Goal: Understand process/instructions: Learn about a topic

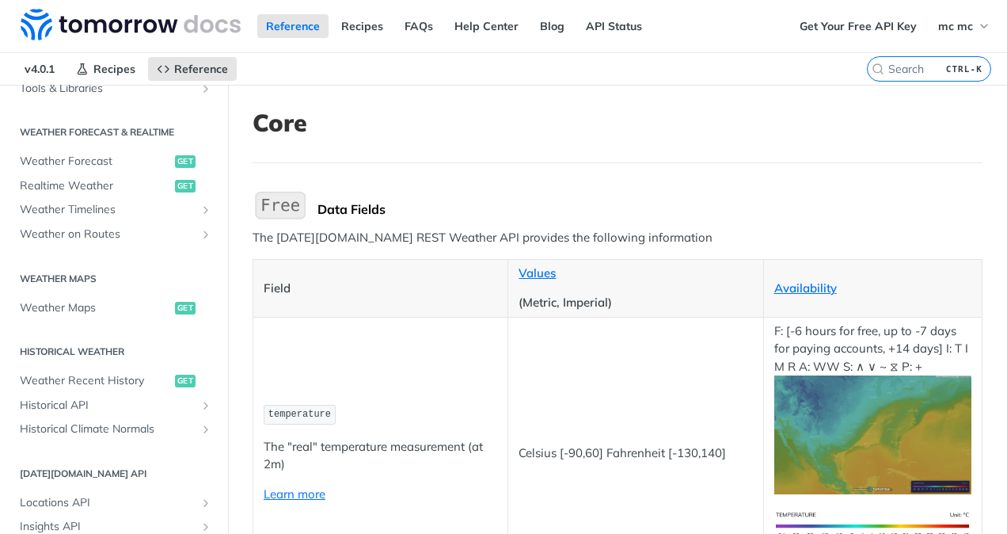
scroll to position [705, 0]
click at [117, 371] on span "Weather Recent History" at bounding box center [95, 379] width 151 height 16
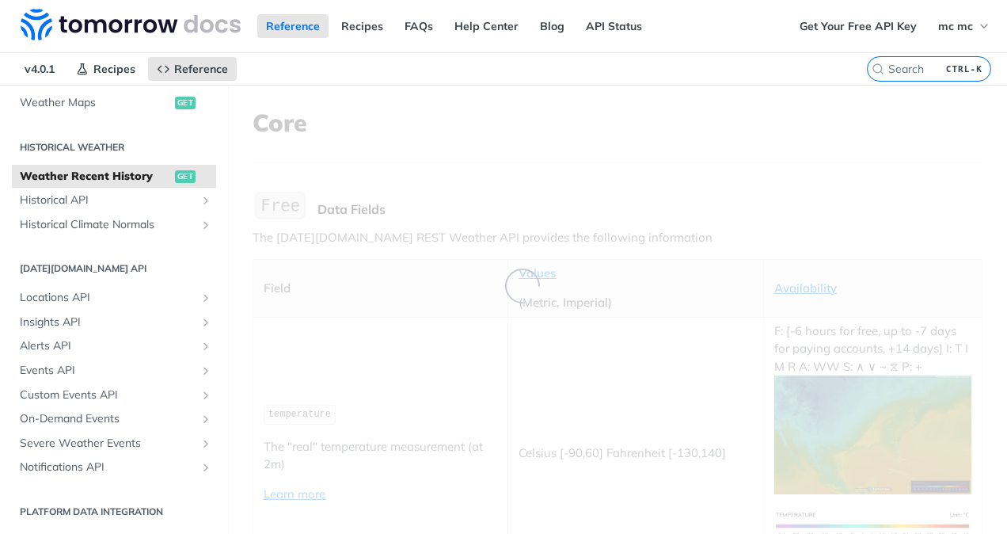
scroll to position [315, 0]
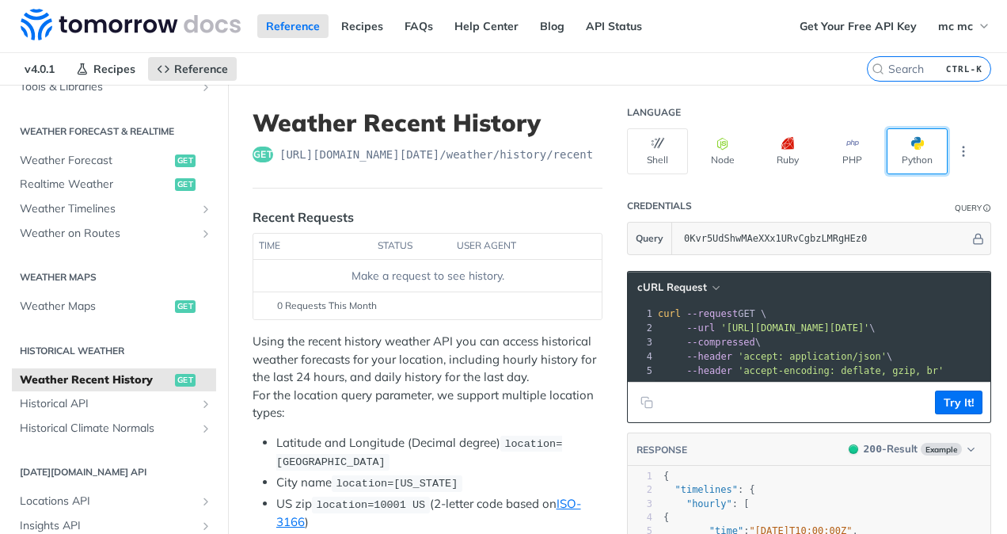
click at [914, 137] on button "Python" at bounding box center [917, 151] width 61 height 46
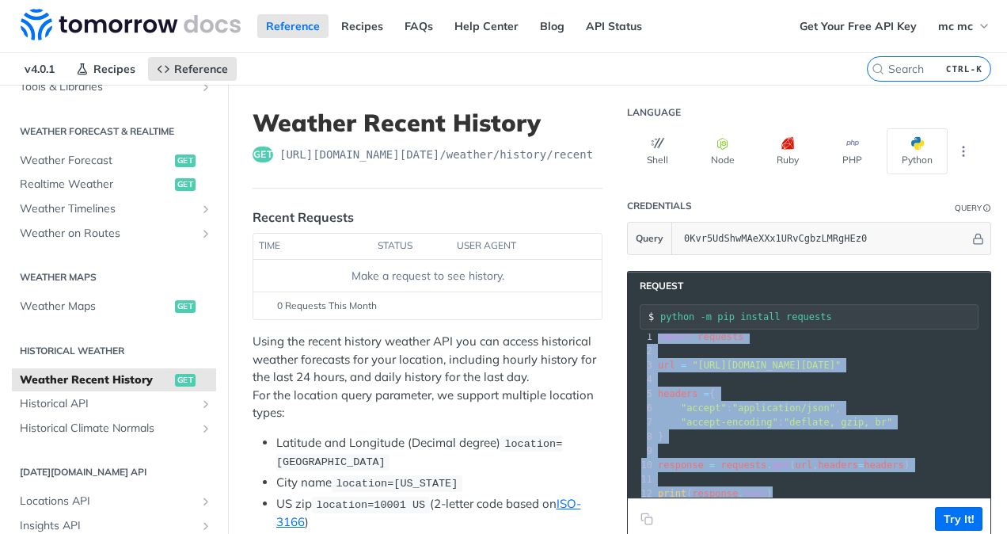
scroll to position [24, 0]
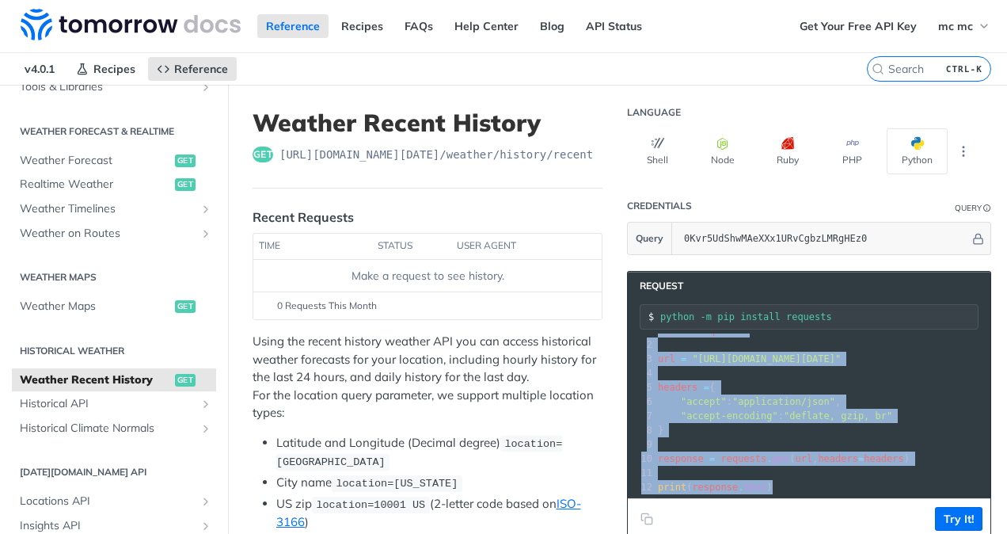
drag, startPoint x: 645, startPoint y: 341, endPoint x: 835, endPoint y: 488, distance: 240.0
click at [835, 488] on div "xxxxxxxxxx 12 1 import requests 2 ​ 3 url = "[URL][DOMAIN_NAME][DATE]" 4 ​ 5 he…" at bounding box center [809, 415] width 363 height 164
copy div "import requests 2 ​ 3 url = "[URL][DOMAIN_NAME][DATE]" 4 ​ 5 headers = { 6 "acc…"
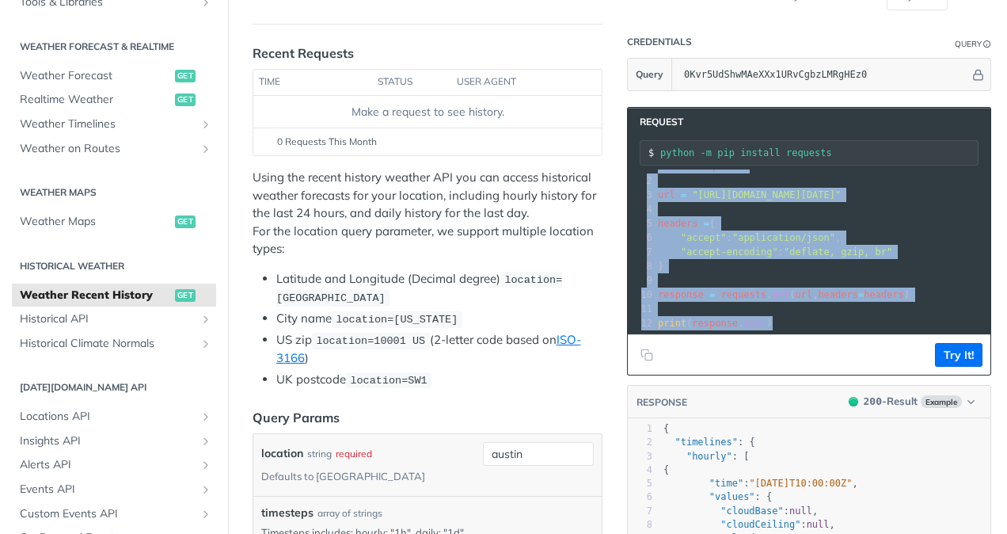
scroll to position [166, 0]
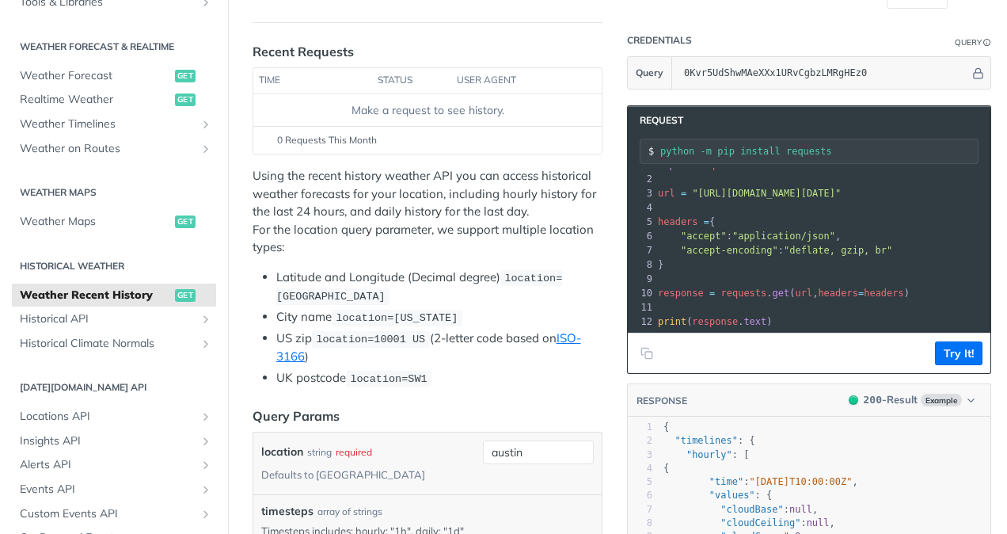
click at [356, 298] on span "location=[GEOGRAPHIC_DATA]" at bounding box center [419, 287] width 286 height 30
click at [356, 285] on code "location=[GEOGRAPHIC_DATA]" at bounding box center [419, 287] width 286 height 35
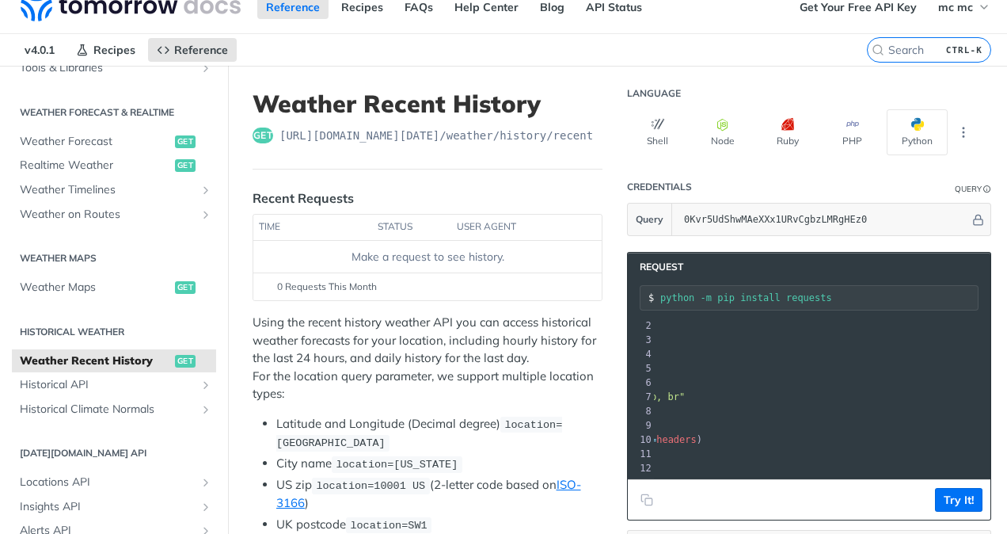
scroll to position [0, 0]
click at [887, 147] on button "Python" at bounding box center [917, 132] width 61 height 46
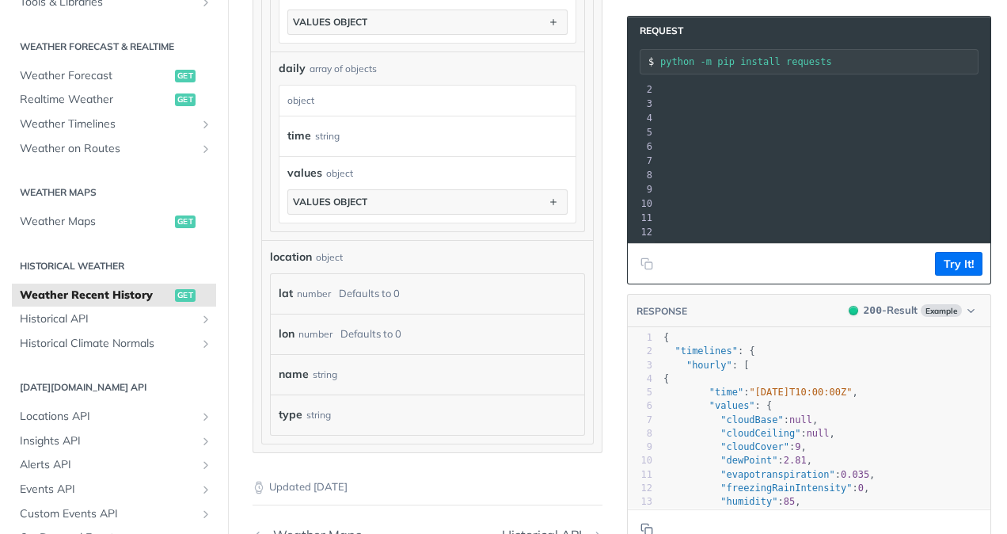
scroll to position [1222, 0]
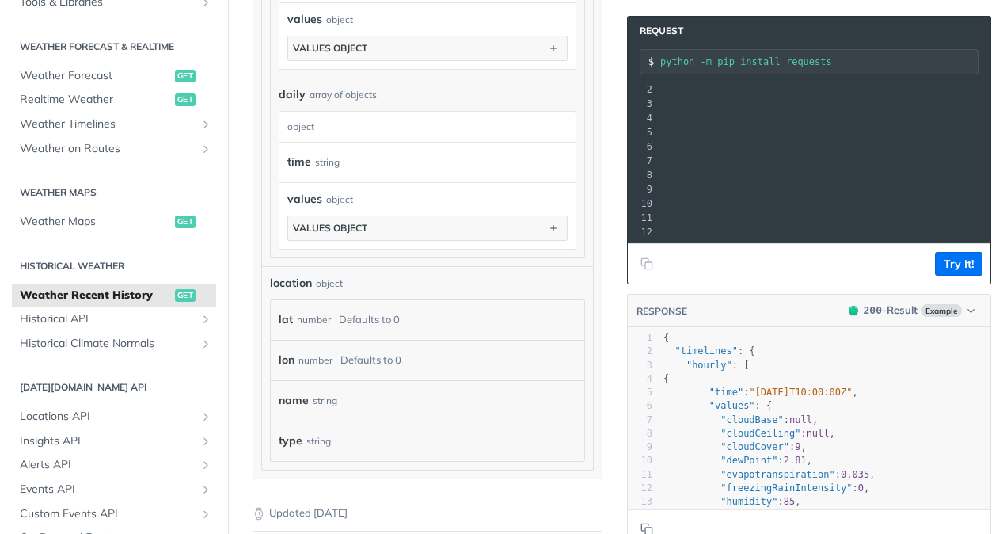
click at [334, 329] on div "lat number Defaults to 0" at bounding box center [424, 320] width 291 height 24
click at [353, 323] on div "Defaults to 0" at bounding box center [369, 319] width 61 height 23
drag, startPoint x: 353, startPoint y: 323, endPoint x: 382, endPoint y: 322, distance: 28.6
click at [382, 322] on div "Defaults to 0" at bounding box center [369, 319] width 61 height 23
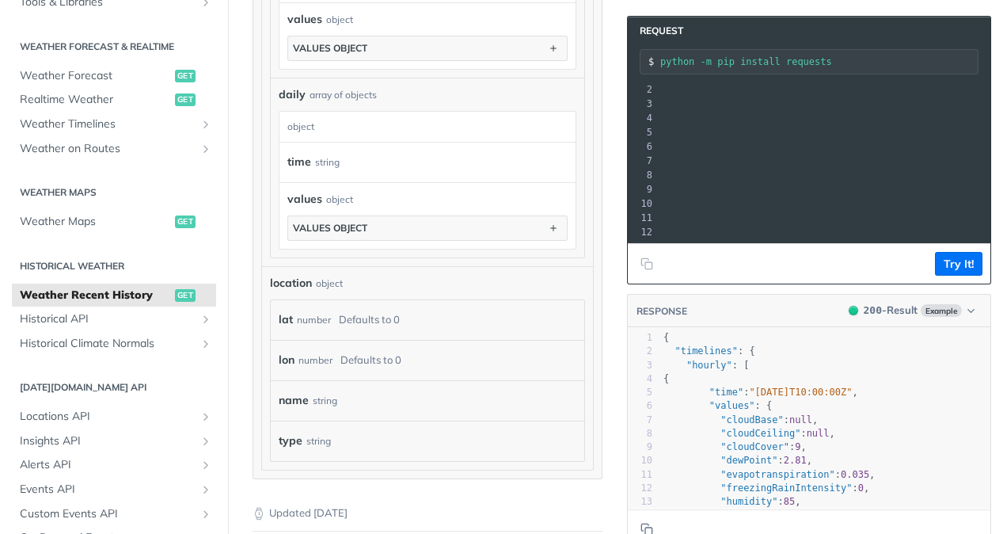
click at [287, 317] on label "lat" at bounding box center [286, 319] width 14 height 23
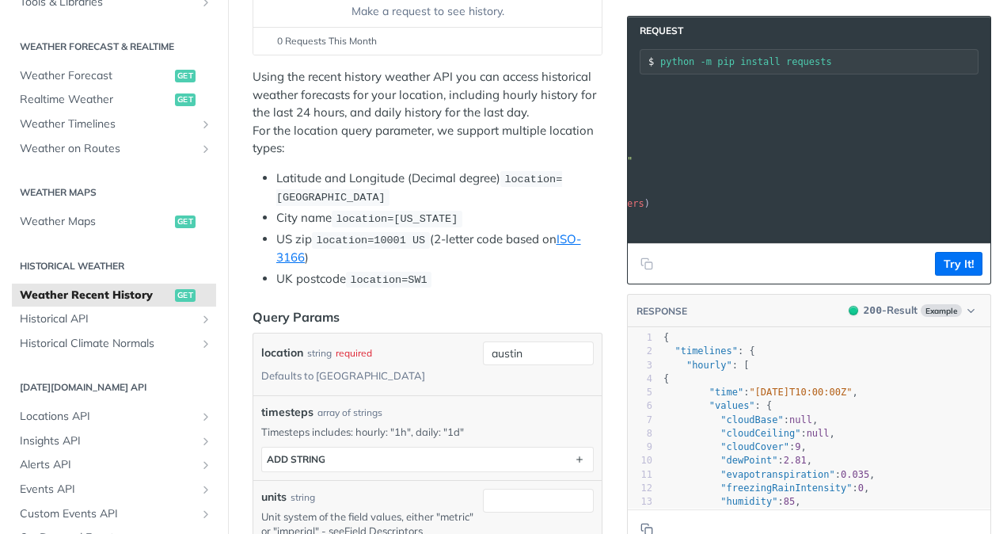
scroll to position [0, 0]
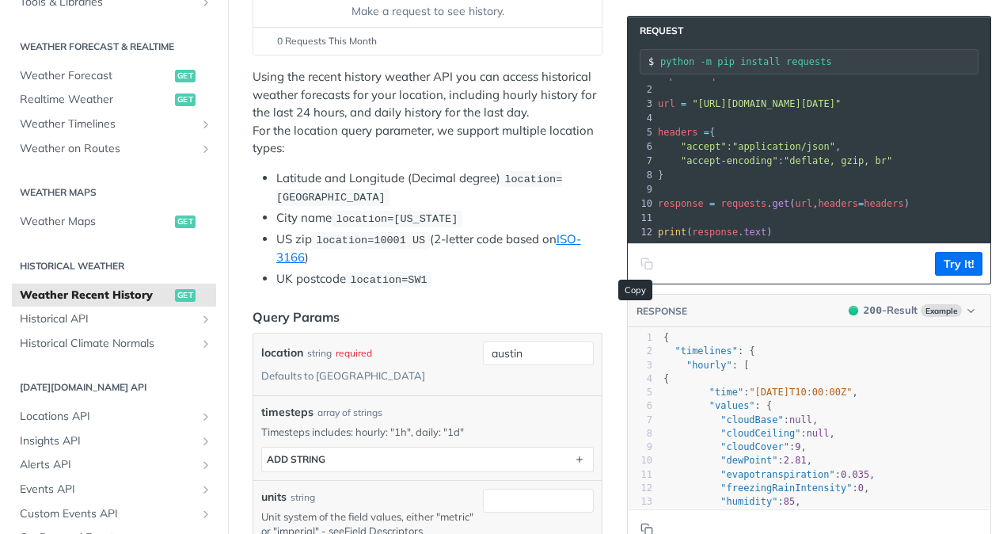
click at [641, 265] on icon "Copy to clipboard" at bounding box center [644, 261] width 7 height 7
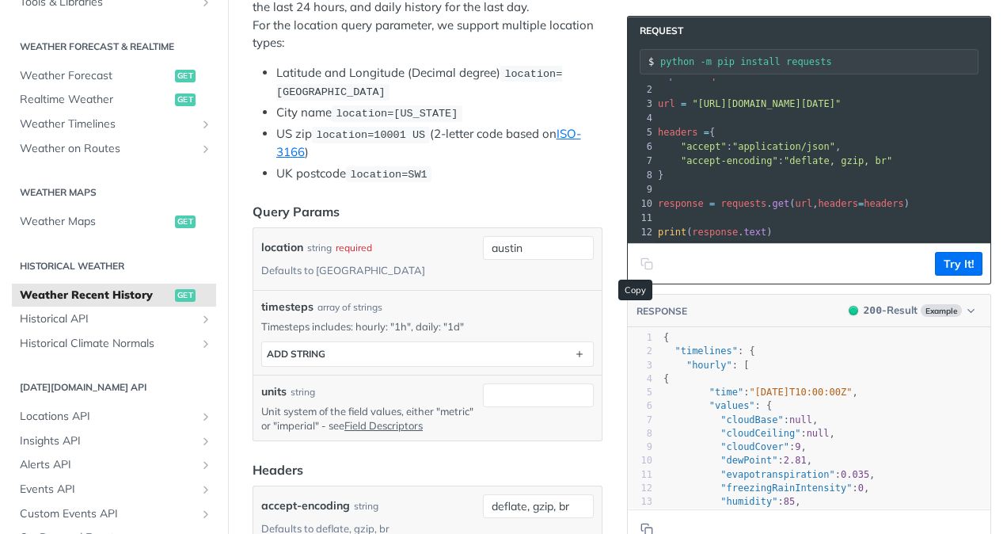
scroll to position [421, 0]
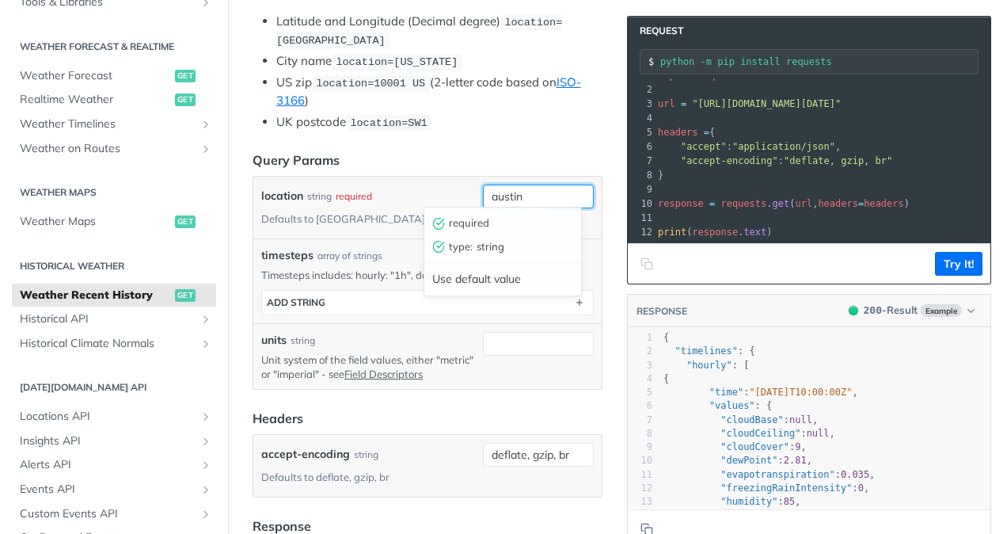
click at [500, 196] on input "austin" at bounding box center [538, 197] width 111 height 24
drag, startPoint x: 524, startPoint y: 188, endPoint x: 439, endPoint y: 176, distance: 86.5
click at [439, 177] on div "location string required Defaults to [GEOGRAPHIC_DATA] austin required type : s…" at bounding box center [427, 208] width 348 height 62
type input "[GEOGRAPHIC_DATA]"
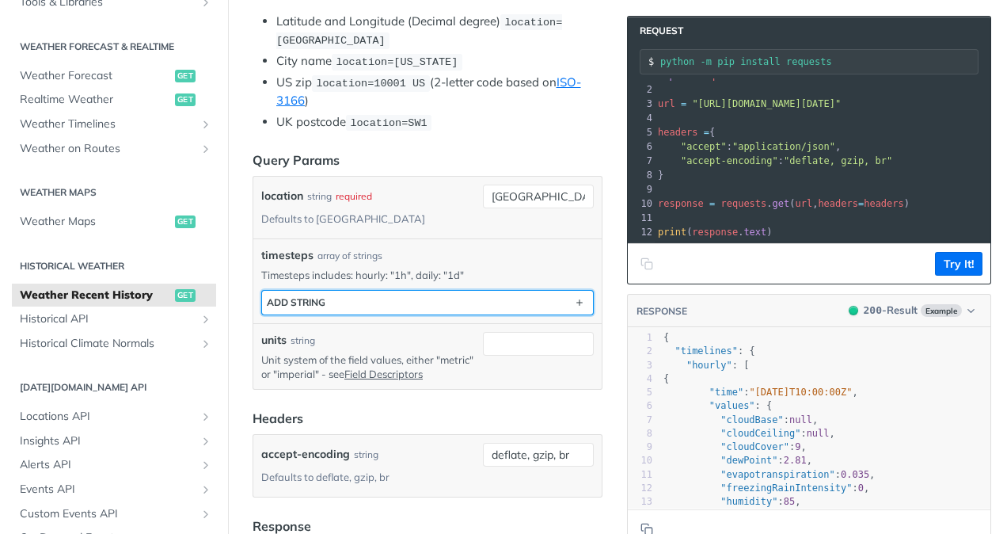
click at [522, 299] on button "ADD string" at bounding box center [427, 303] width 331 height 24
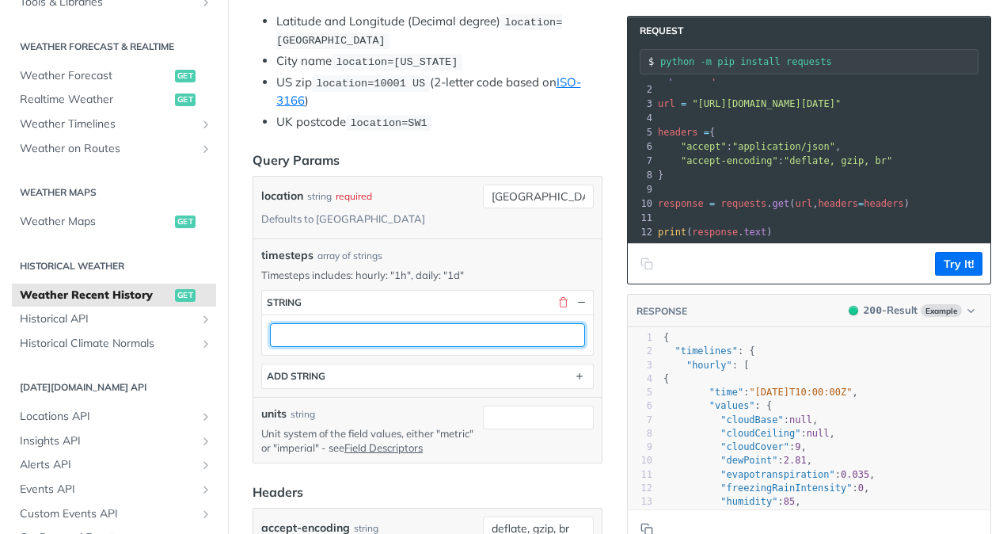
click at [512, 324] on input "text" at bounding box center [427, 335] width 315 height 24
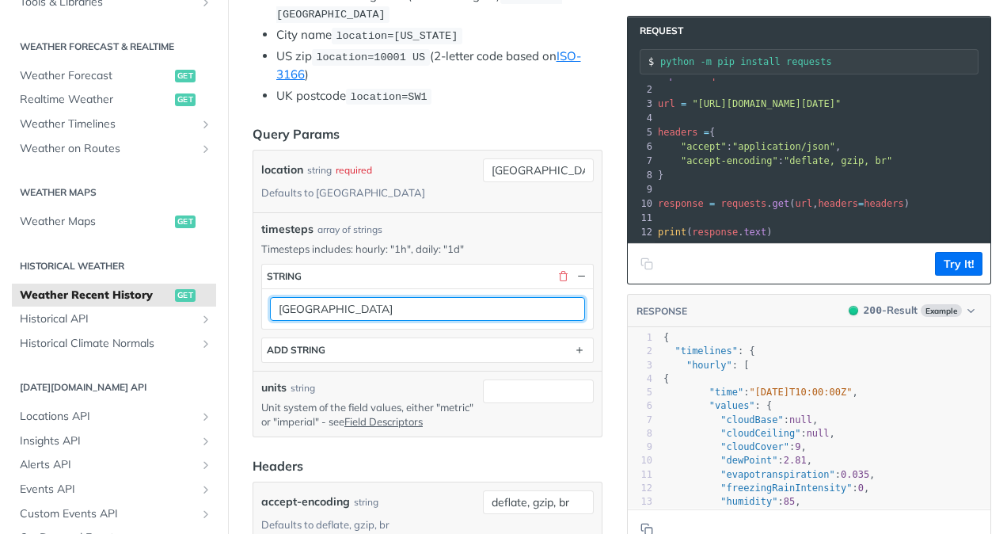
scroll to position [415, 0]
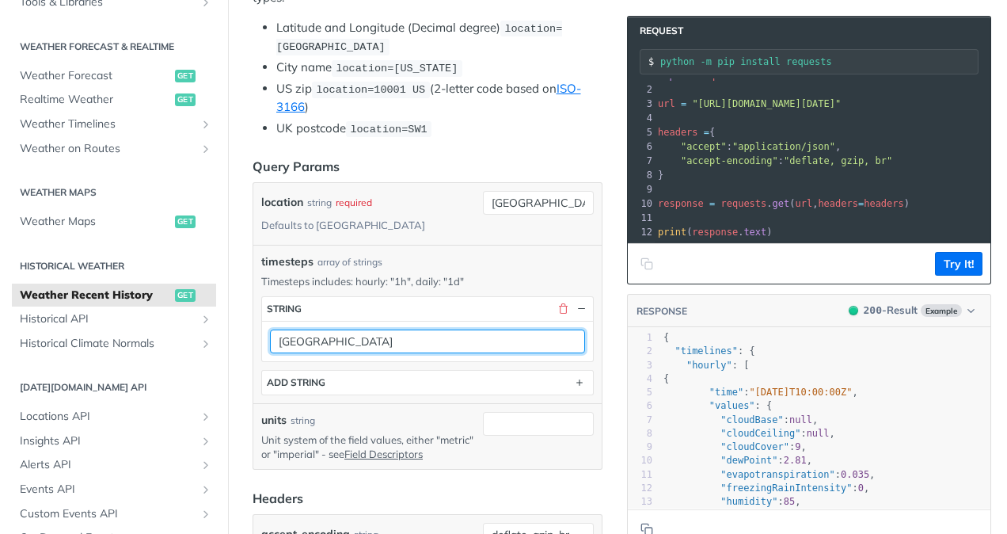
type input "[GEOGRAPHIC_DATA]"
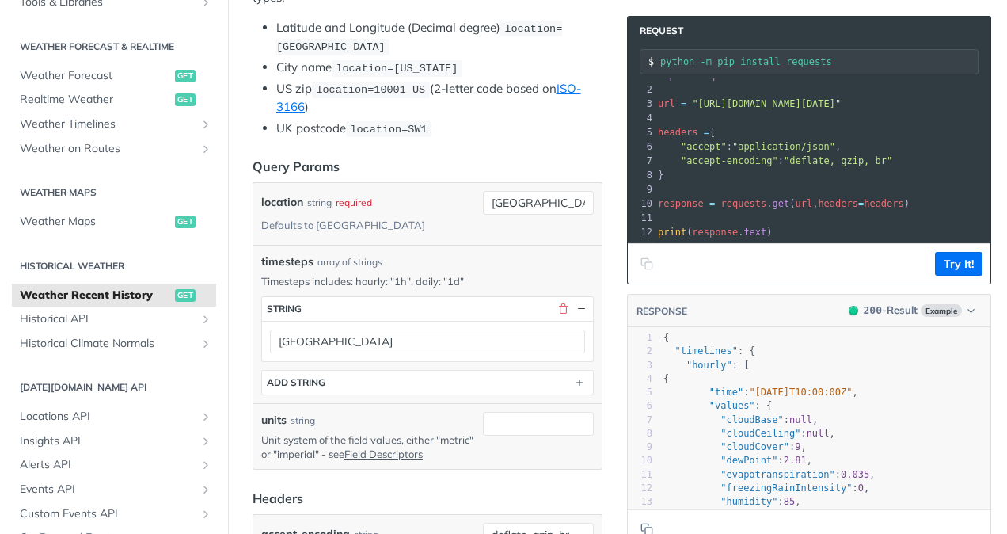
click at [835, 182] on pre "​" at bounding box center [1008, 189] width 706 height 14
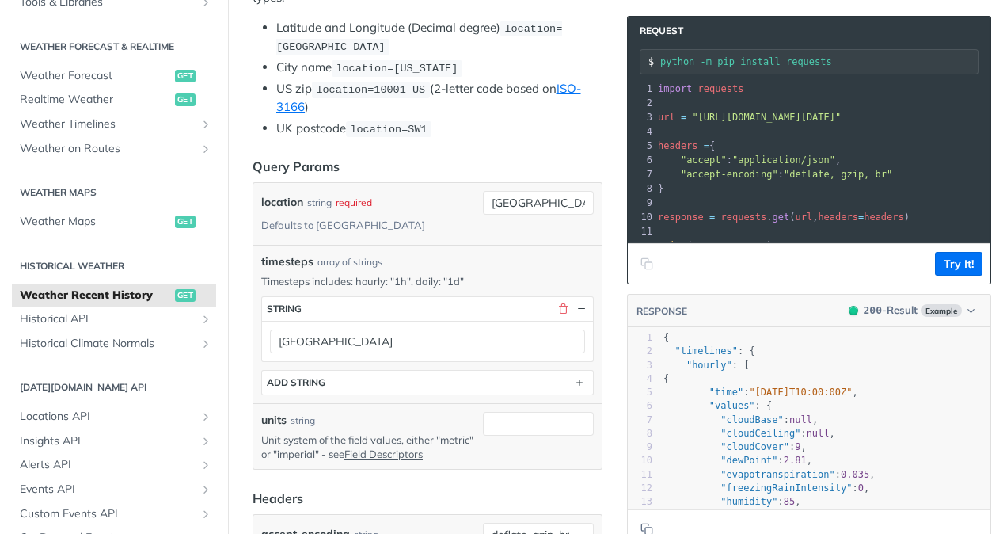
drag, startPoint x: 893, startPoint y: 95, endPoint x: 796, endPoint y: 106, distance: 98.0
click at [796, 106] on div "1 import requests 2 ​ 3 url = "[URL][DOMAIN_NAME][DATE]" 4 ​ 5 headers = { 6 "a…" at bounding box center [1008, 167] width 706 height 171
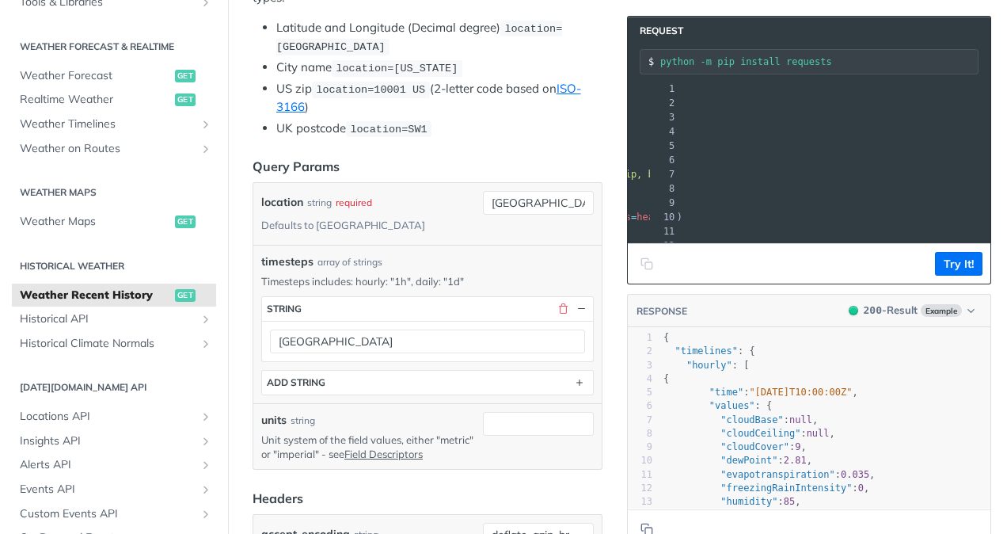
scroll to position [0, 249]
click at [556, 304] on button "button" at bounding box center [563, 309] width 14 height 14
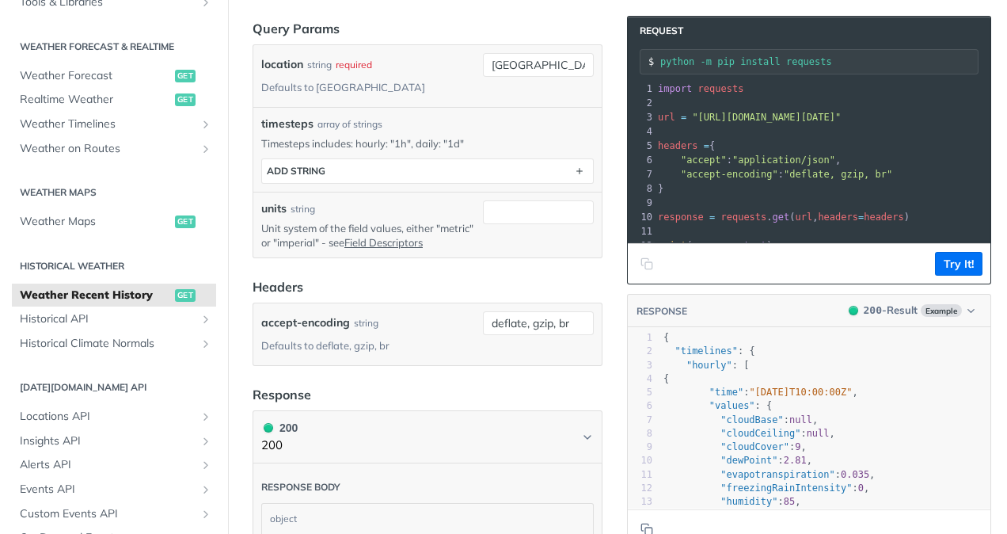
scroll to position [552, 0]
click at [512, 214] on input "units" at bounding box center [538, 213] width 111 height 24
type input "metric"
click at [511, 116] on div "timesteps array of strings" at bounding box center [427, 124] width 333 height 17
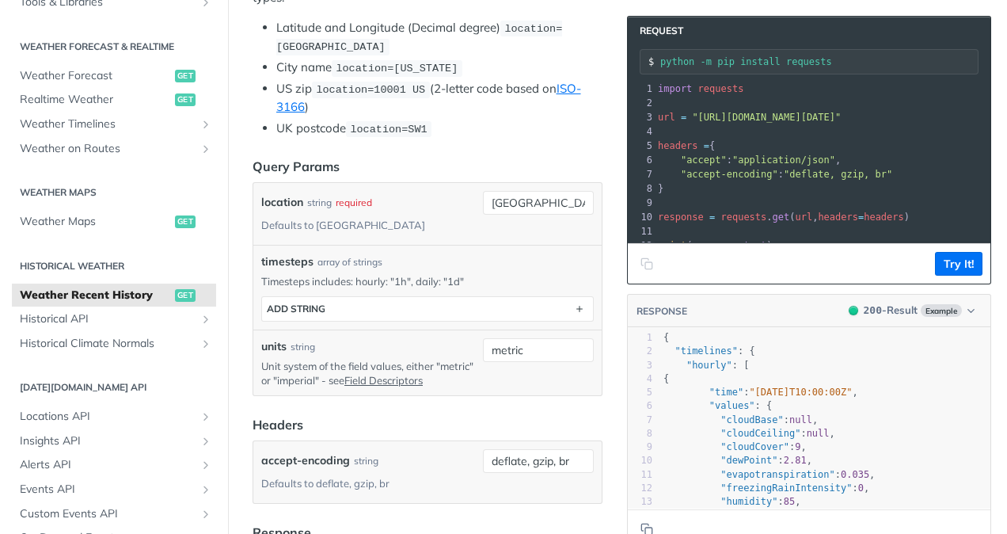
scroll to position [399, 0]
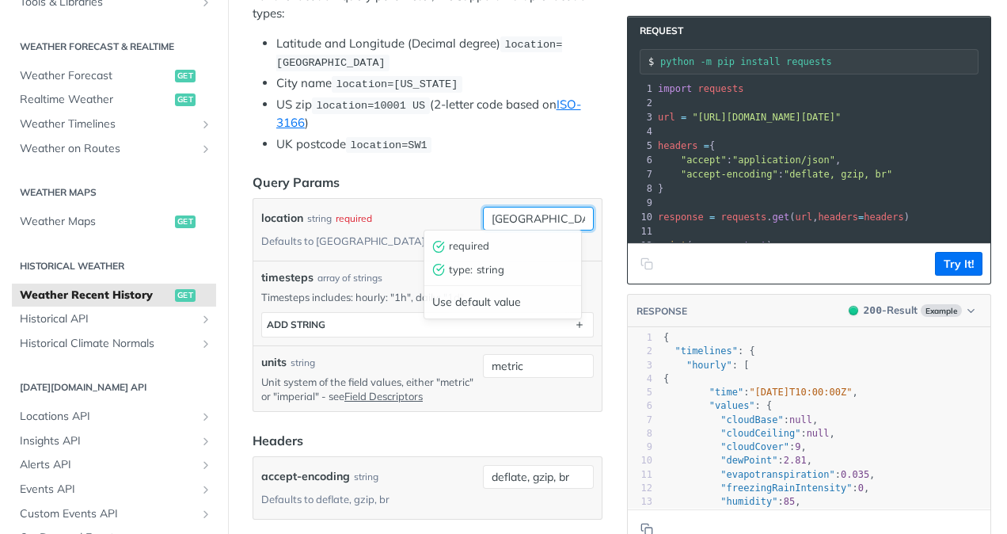
drag, startPoint x: 531, startPoint y: 214, endPoint x: 361, endPoint y: 204, distance: 170.5
click at [361, 207] on div "location string required Defaults to [GEOGRAPHIC_DATA] [GEOGRAPHIC_DATA] requir…" at bounding box center [427, 230] width 333 height 46
type input "a"
type input "[GEOGRAPHIC_DATA]"
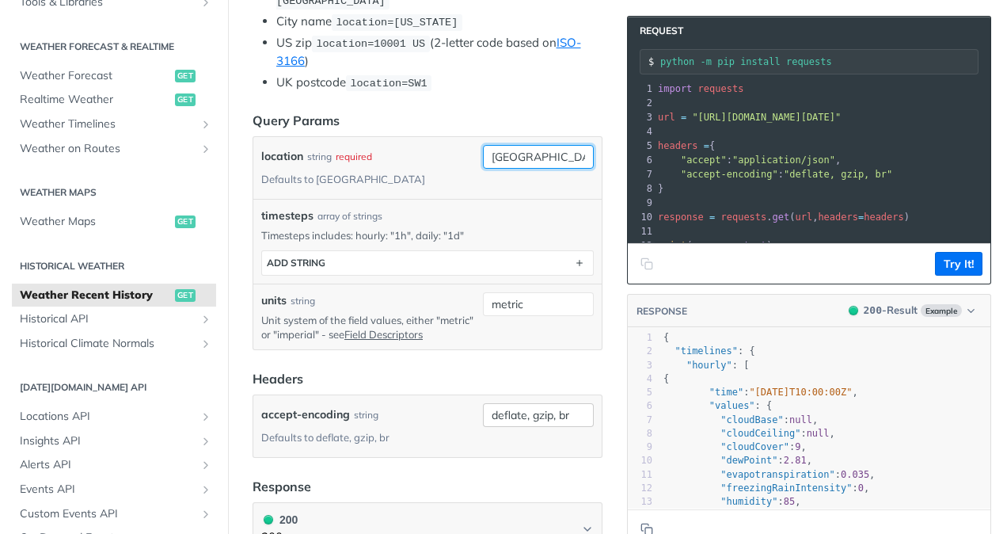
scroll to position [470, 0]
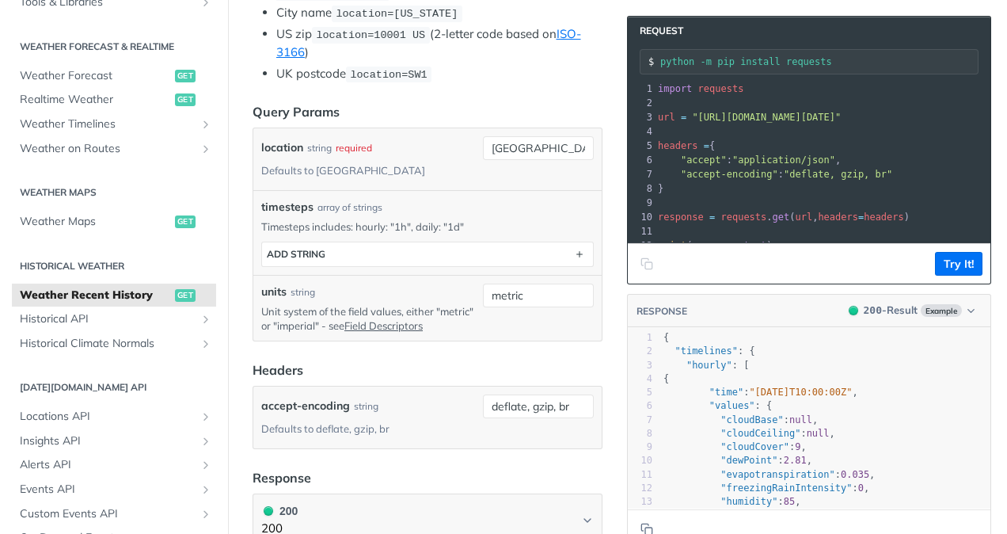
click at [641, 265] on icon "Copy to clipboard" at bounding box center [647, 263] width 13 height 13
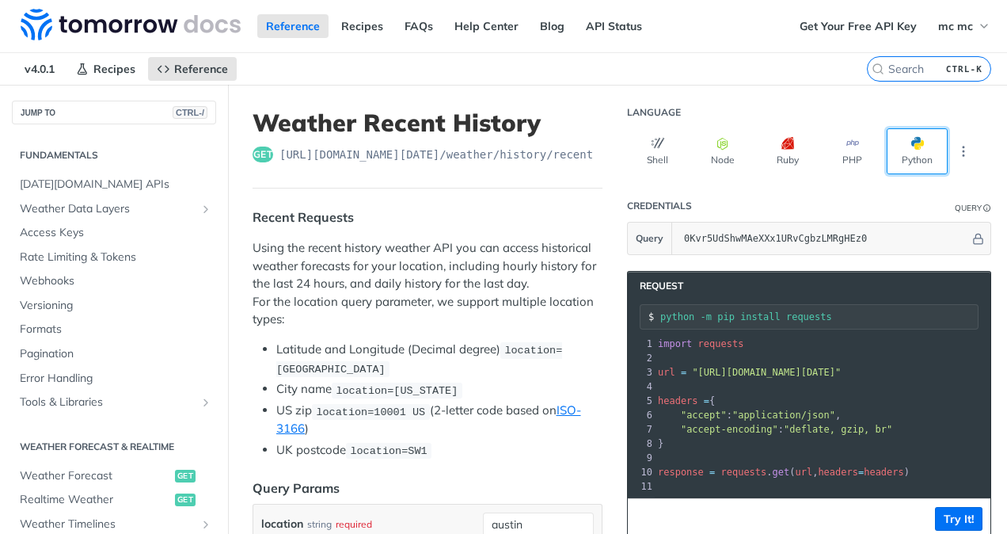
click at [918, 150] on button "Python" at bounding box center [917, 151] width 61 height 46
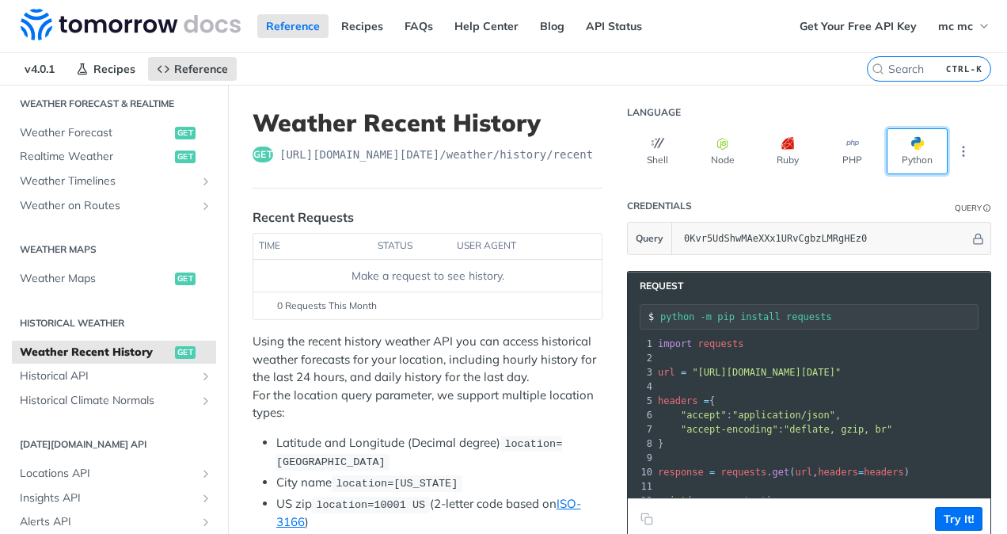
scroll to position [23, 0]
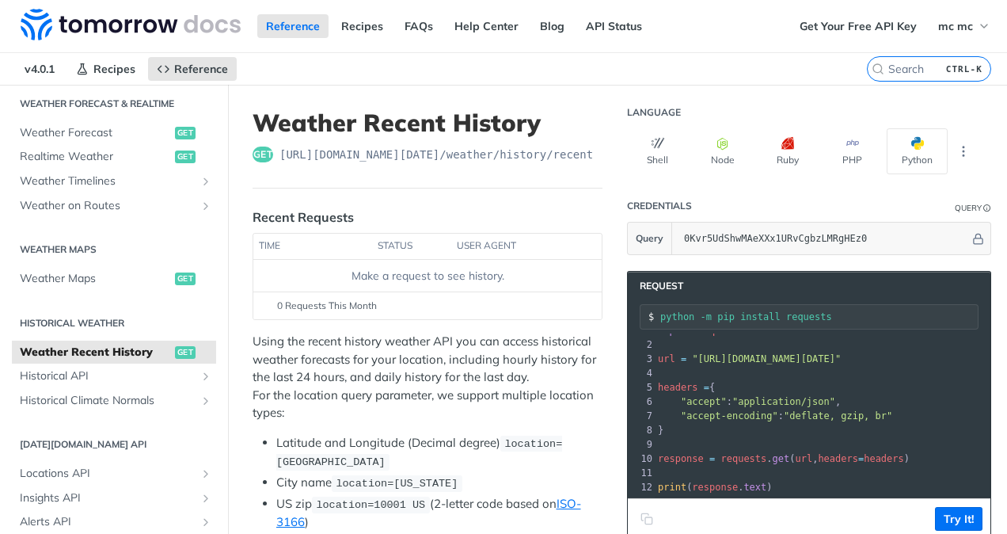
click at [641, 513] on icon "Copy to clipboard" at bounding box center [647, 518] width 13 height 13
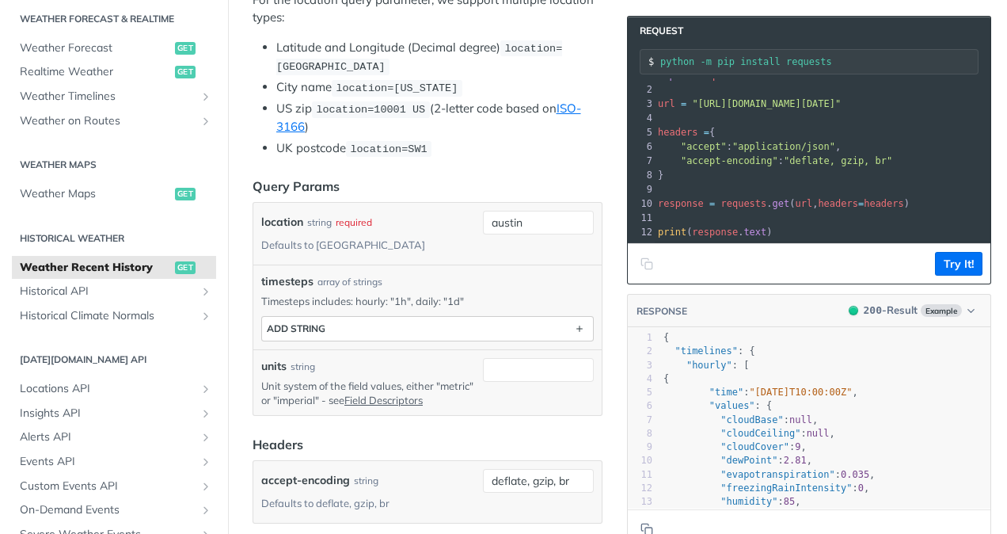
scroll to position [409, 0]
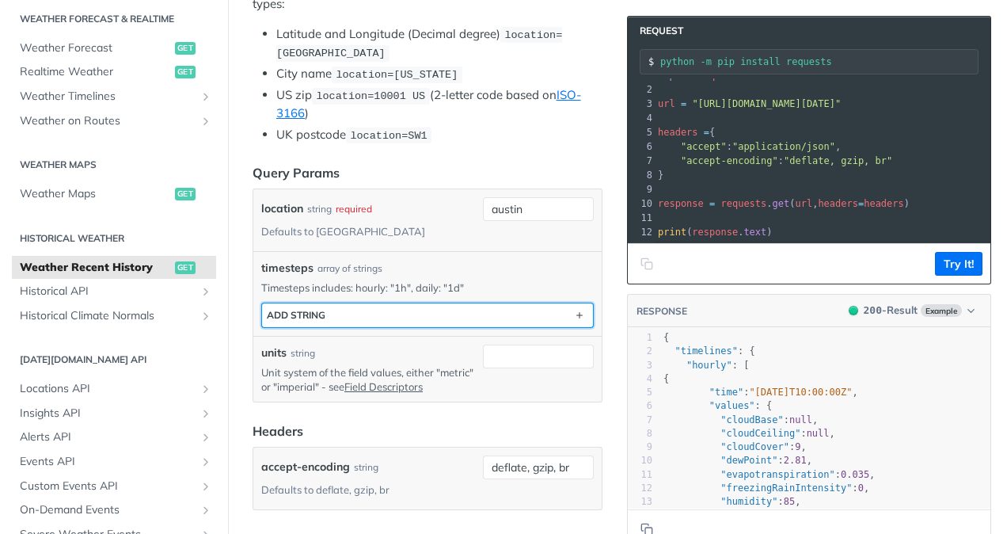
drag, startPoint x: 531, startPoint y: 311, endPoint x: 491, endPoint y: 272, distance: 55.4
click at [491, 272] on div "timesteps array of strings Timesteps includes: hourly: "1h", daily: "1d" timest…" at bounding box center [427, 294] width 333 height 68
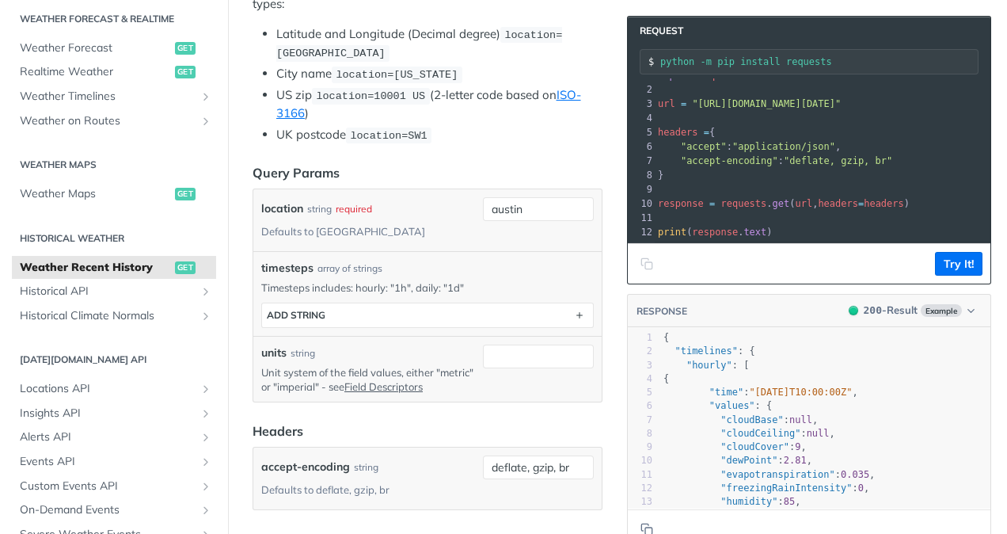
click at [436, 287] on p "Timesteps includes: hourly: "1h", daily: "1d"" at bounding box center [427, 287] width 333 height 14
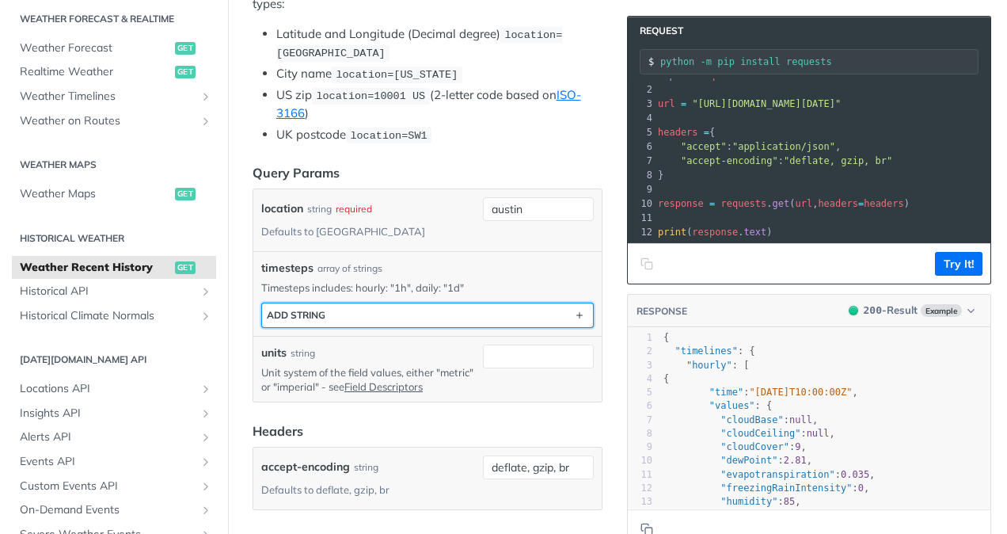
click at [470, 307] on button "ADD string" at bounding box center [427, 315] width 331 height 24
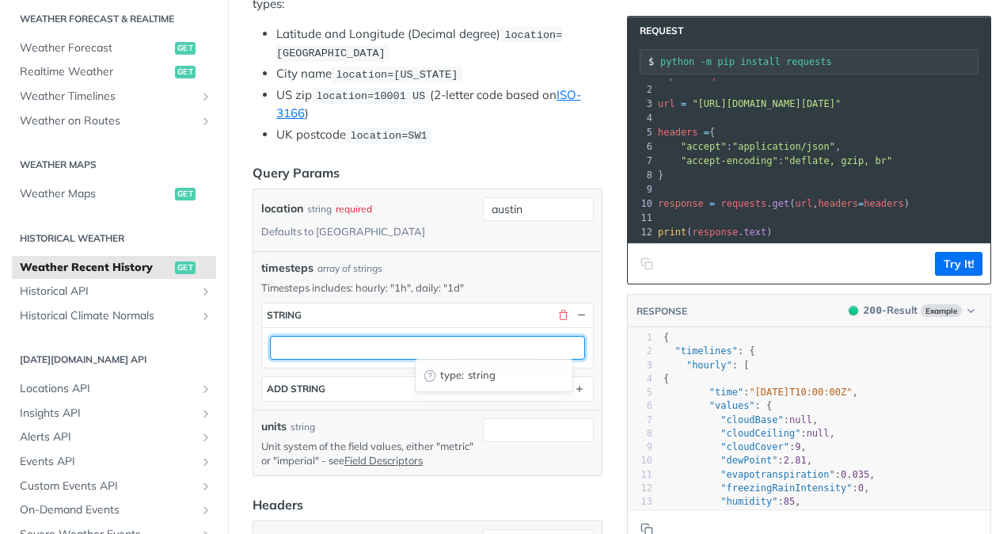
click at [455, 349] on input "text" at bounding box center [427, 348] width 315 height 24
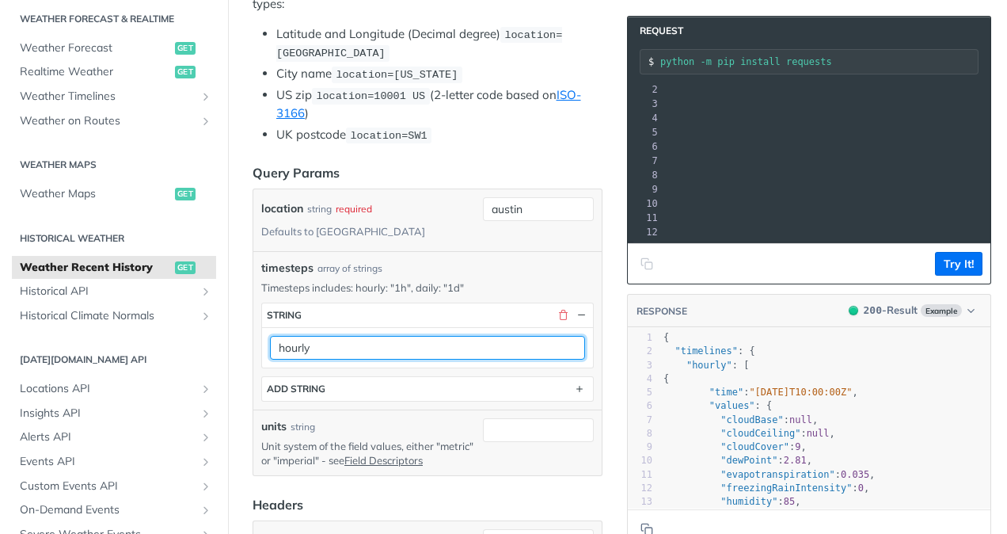
scroll to position [0, 303]
type input "hourly"
